Goal: Transaction & Acquisition: Purchase product/service

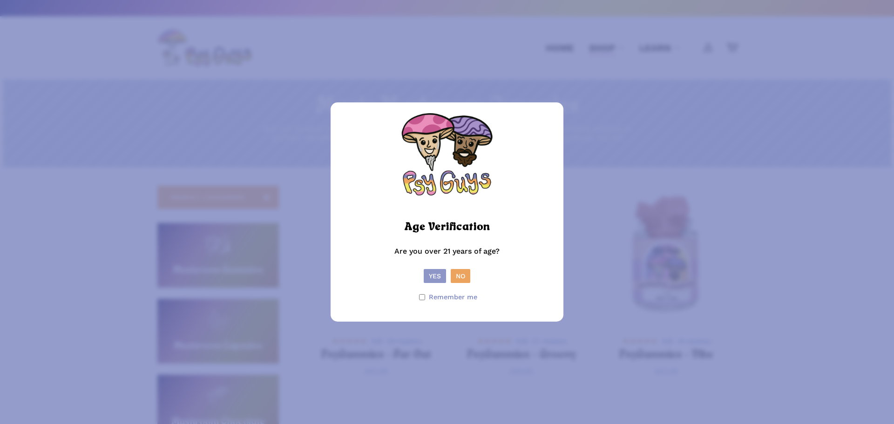
click at [439, 279] on button "Yes" at bounding box center [435, 276] width 22 height 14
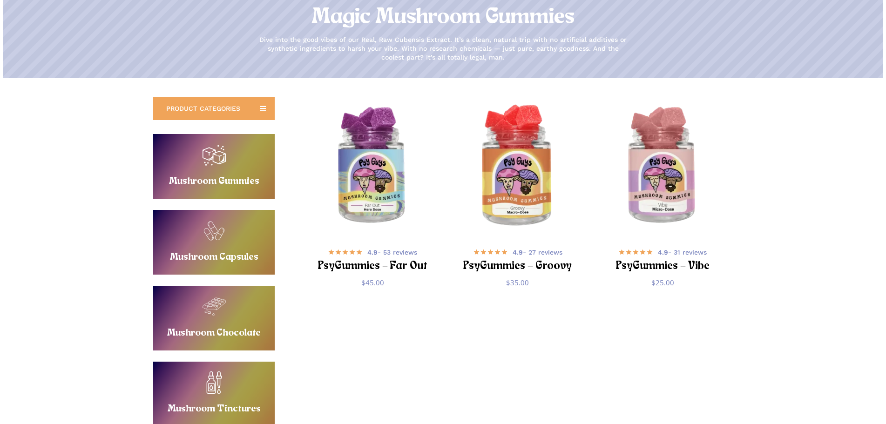
scroll to position [109, 0]
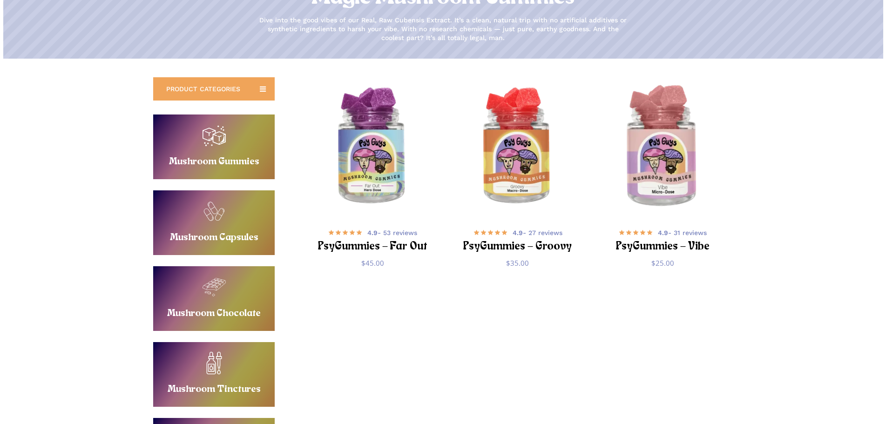
click at [664, 194] on img "PsyGummies - Vibe" at bounding box center [663, 147] width 142 height 142
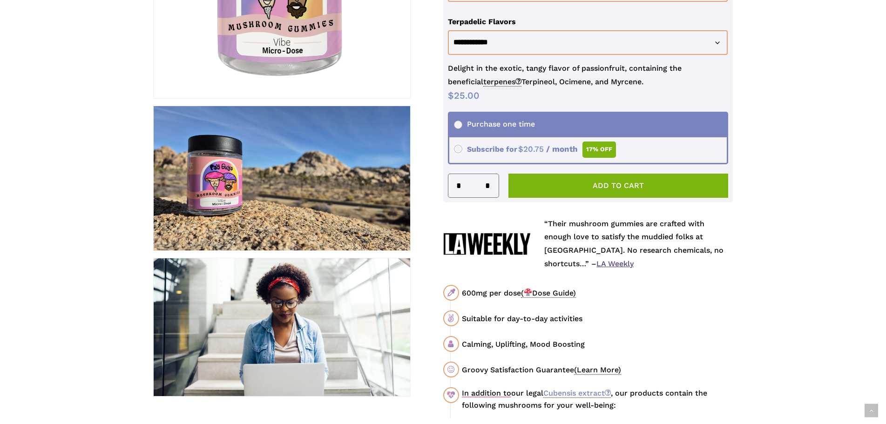
scroll to position [435, 0]
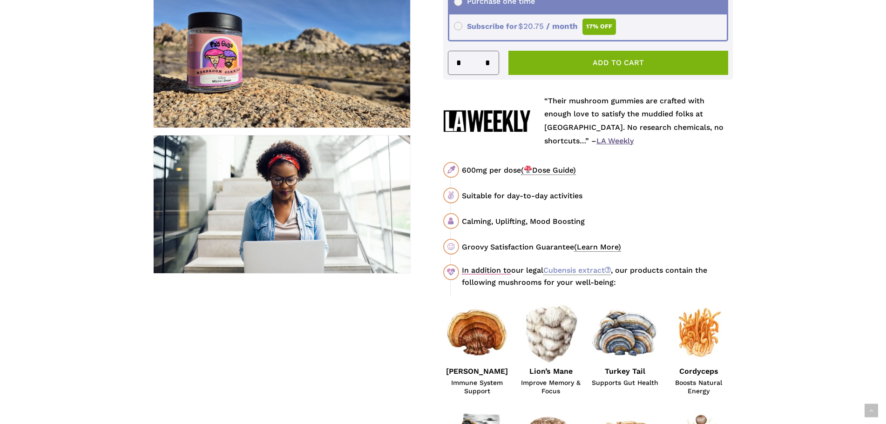
click at [549, 169] on span "( Dose Guide)" at bounding box center [548, 170] width 55 height 9
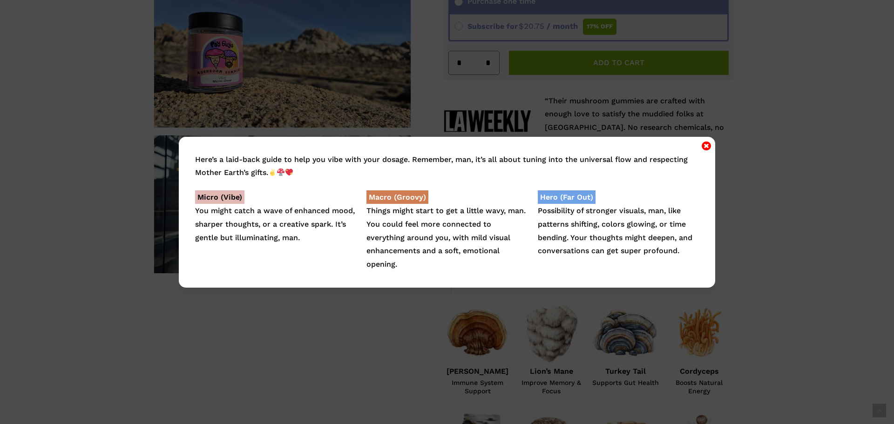
click at [707, 145] on icon "Close" at bounding box center [706, 145] width 9 height 11
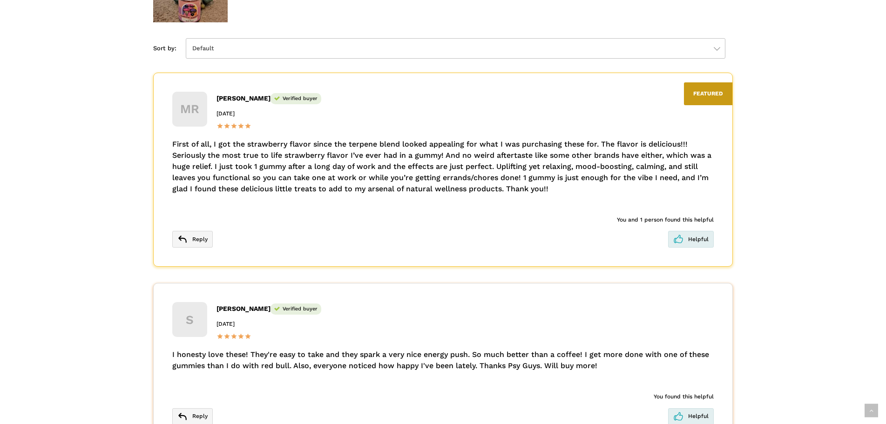
scroll to position [1630, 0]
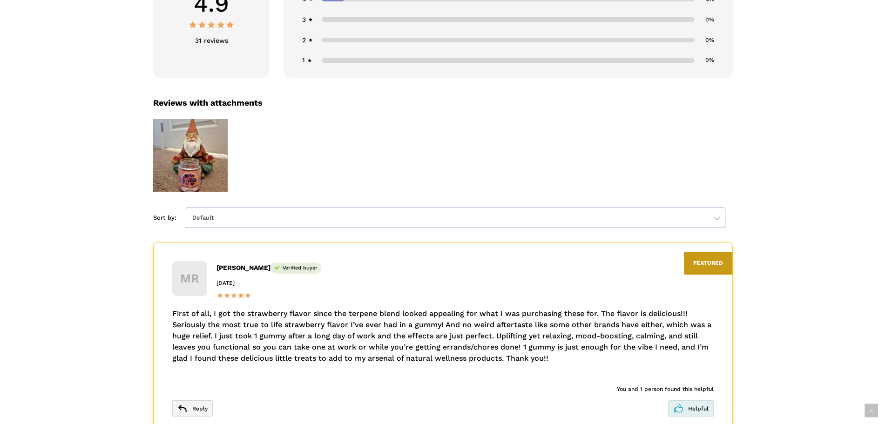
click at [290, 208] on span "Default" at bounding box center [456, 218] width 540 height 20
click at [260, 218] on select "**********" at bounding box center [206, 218] width 107 height 0
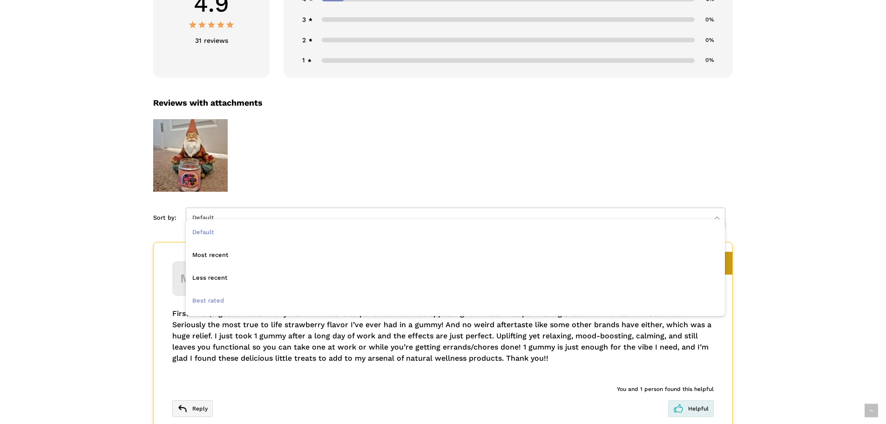
drag, startPoint x: 274, startPoint y: 273, endPoint x: 267, endPoint y: 297, distance: 25.1
select select "**********"
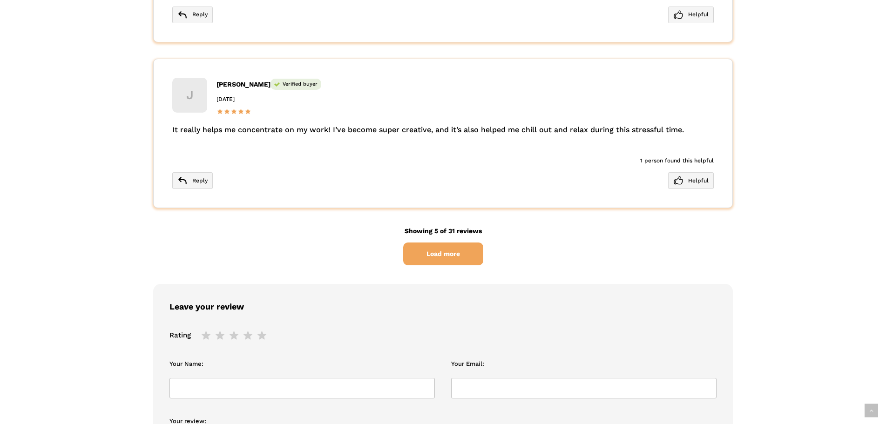
scroll to position [2608, 0]
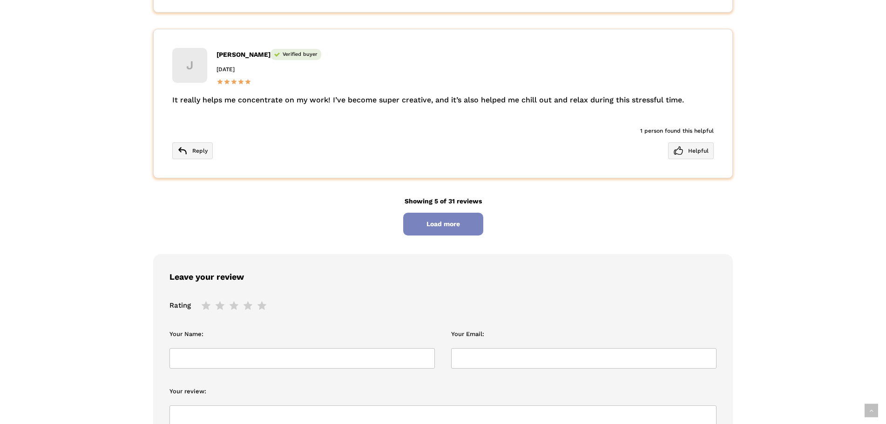
click at [422, 213] on span "Load more" at bounding box center [443, 224] width 80 height 23
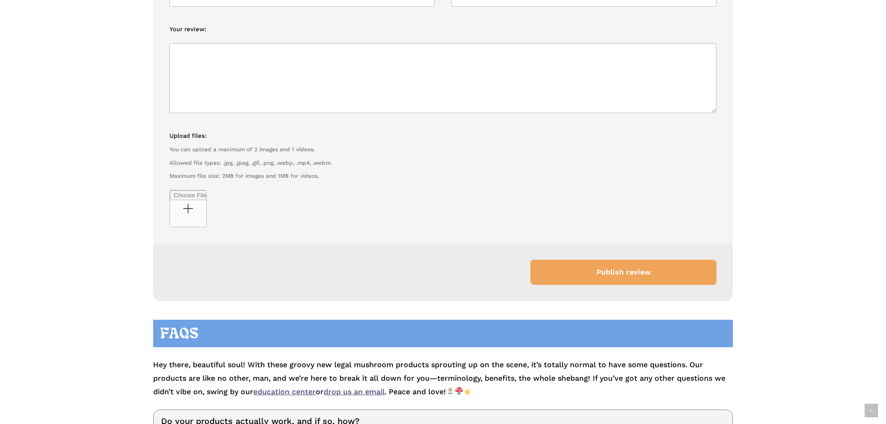
scroll to position [3478, 0]
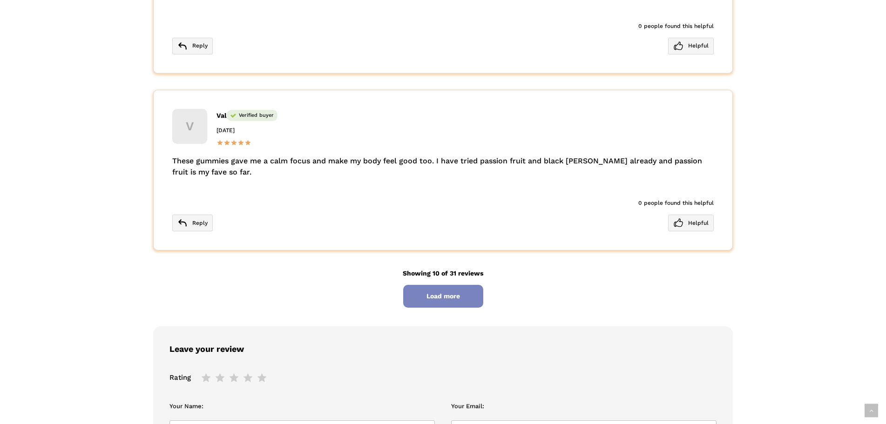
click at [445, 285] on span "Load more" at bounding box center [443, 296] width 80 height 23
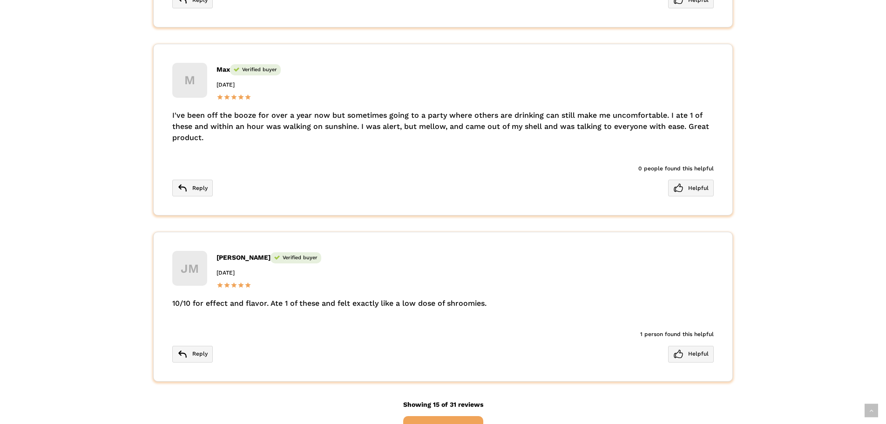
scroll to position [4347, 0]
